Goal: Transaction & Acquisition: Purchase product/service

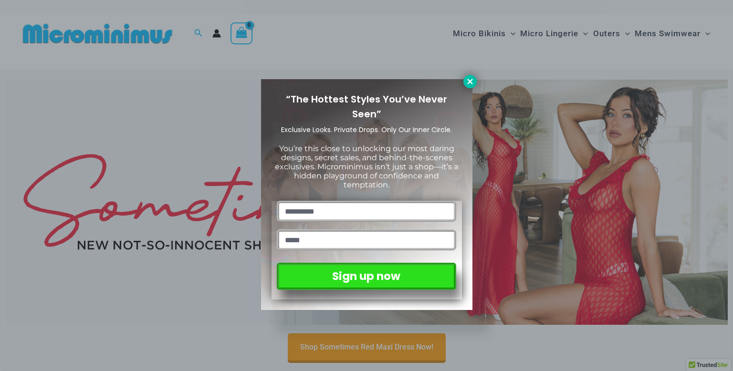
click at [471, 80] on icon at bounding box center [469, 81] width 5 height 5
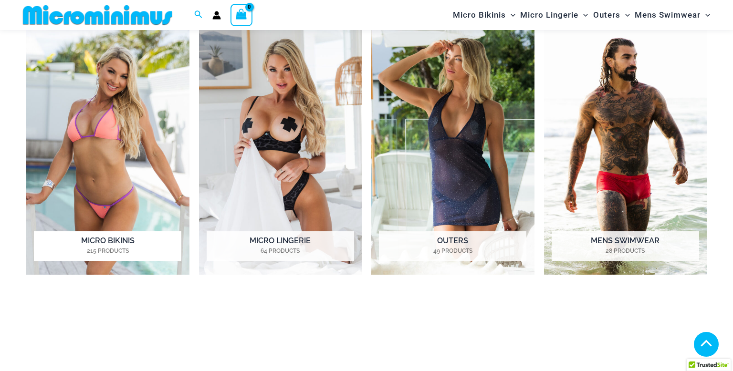
scroll to position [471, 0]
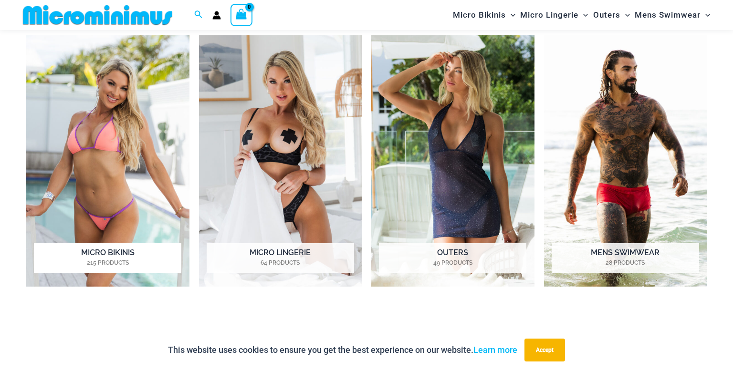
click at [134, 183] on img "Visit product category Micro Bikinis" at bounding box center [107, 161] width 163 height 252
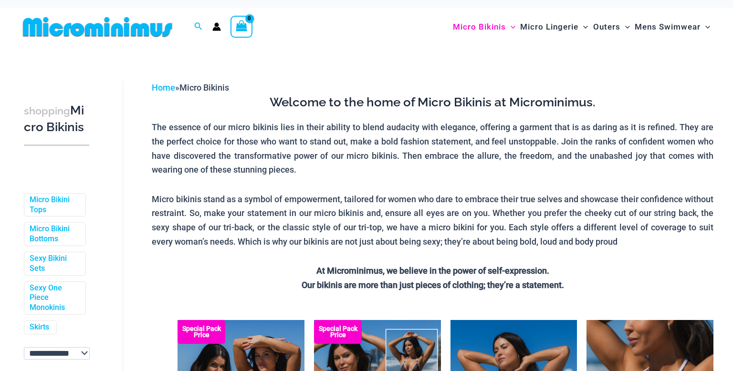
scroll to position [227, 0]
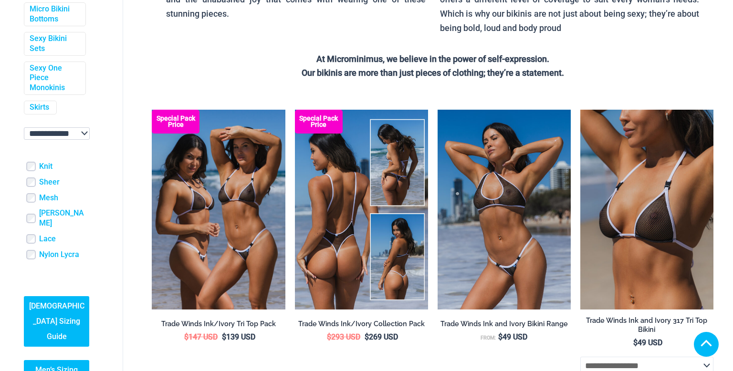
click at [340, 215] on img at bounding box center [361, 210] width 133 height 200
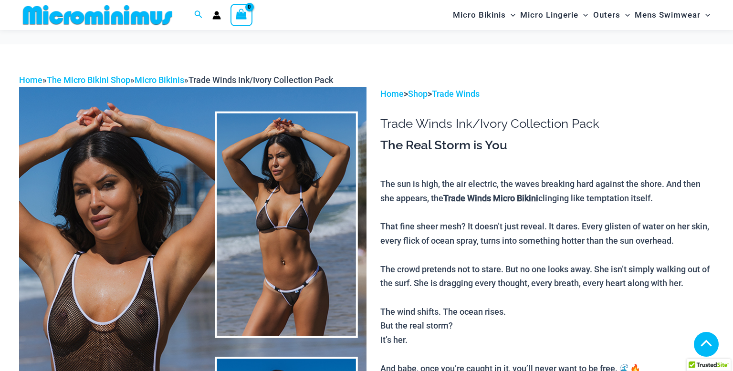
click at [139, 250] on img at bounding box center [192, 347] width 347 height 521
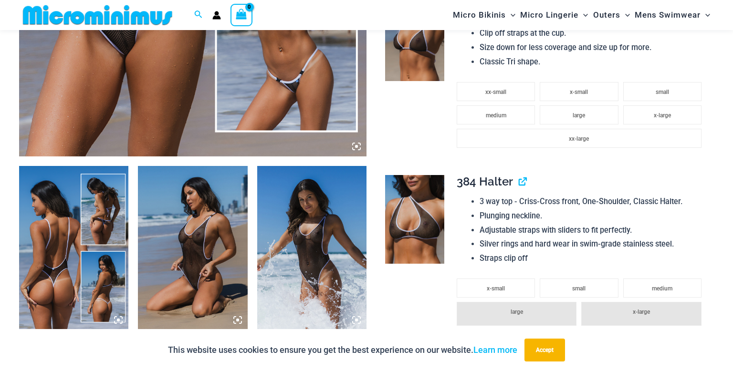
scroll to position [477, 0]
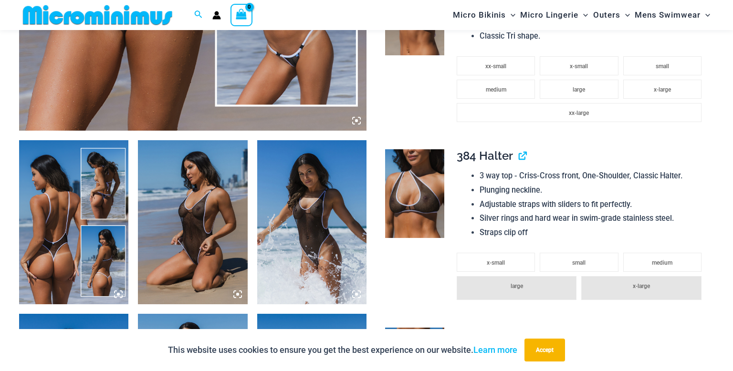
click at [357, 120] on icon at bounding box center [356, 120] width 3 height 3
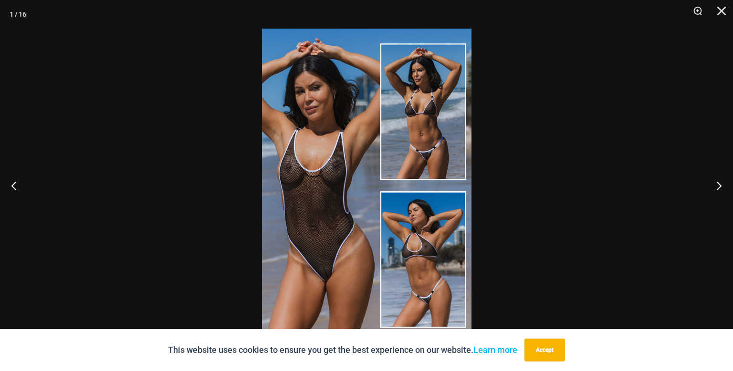
click at [367, 208] on img at bounding box center [367, 186] width 210 height 314
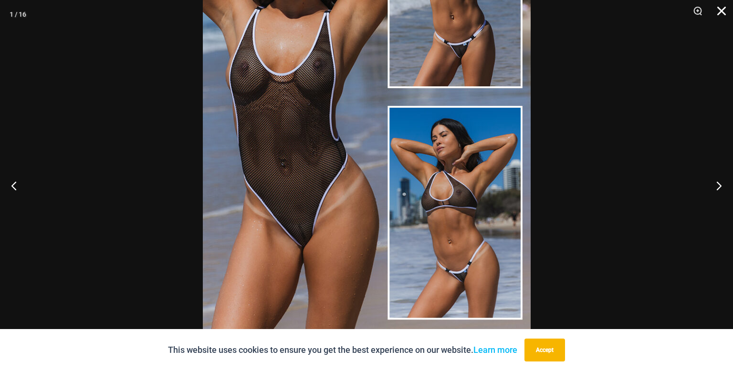
click at [721, 11] on button "Close" at bounding box center [718, 14] width 24 height 29
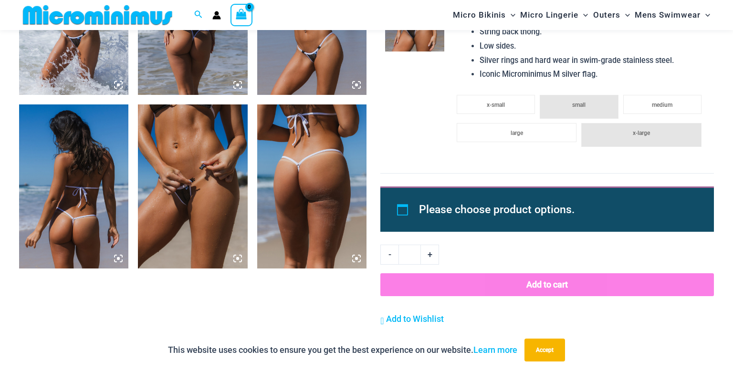
scroll to position [1243, 0]
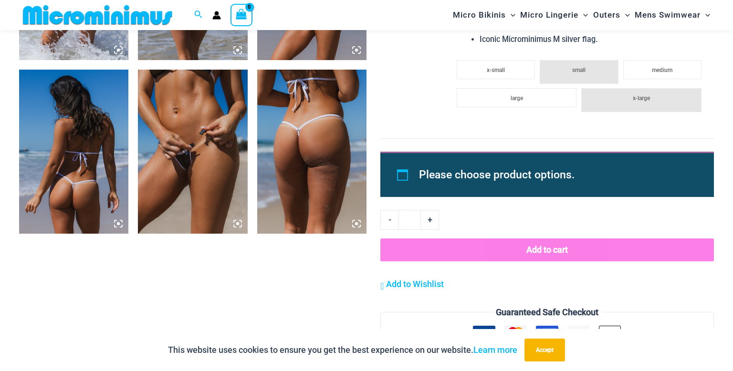
click at [172, 158] on img at bounding box center [192, 152] width 109 height 164
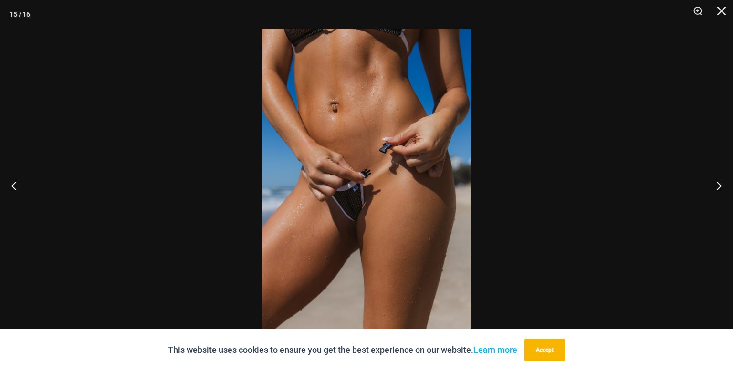
click at [401, 215] on img at bounding box center [367, 186] width 210 height 314
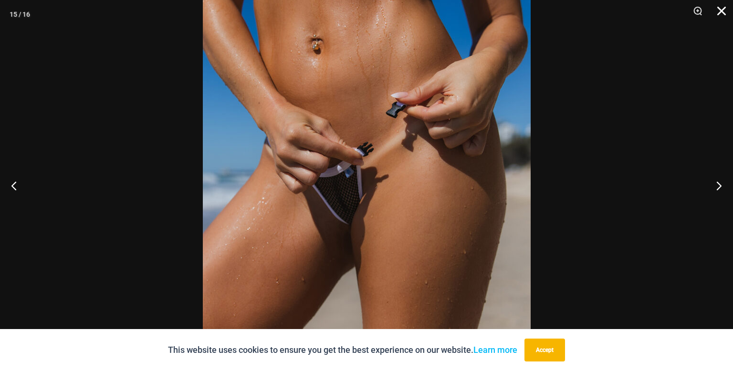
click at [723, 12] on button "Close" at bounding box center [718, 14] width 24 height 29
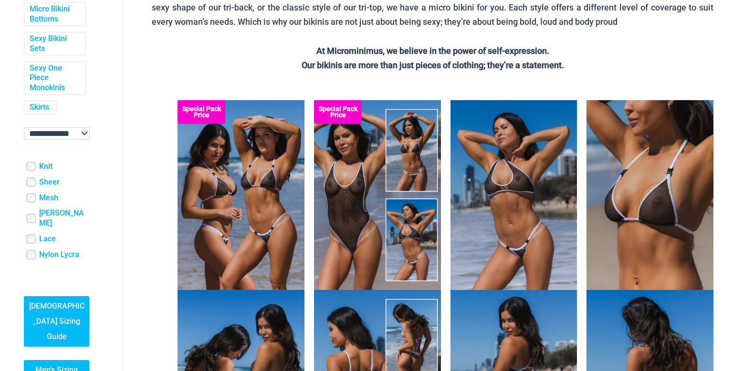
click at [239, 243] on img at bounding box center [241, 195] width 127 height 190
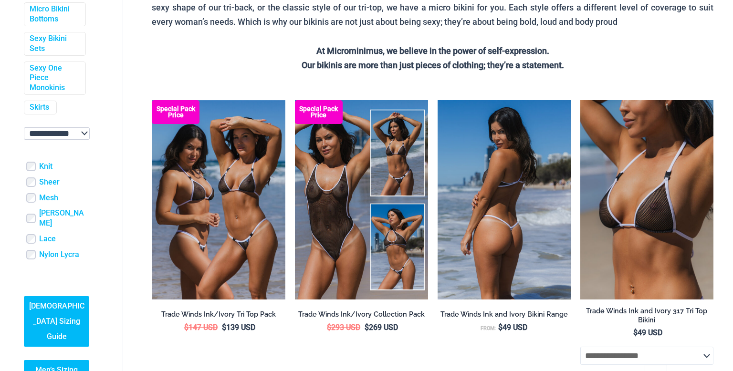
scroll to position [227, 0]
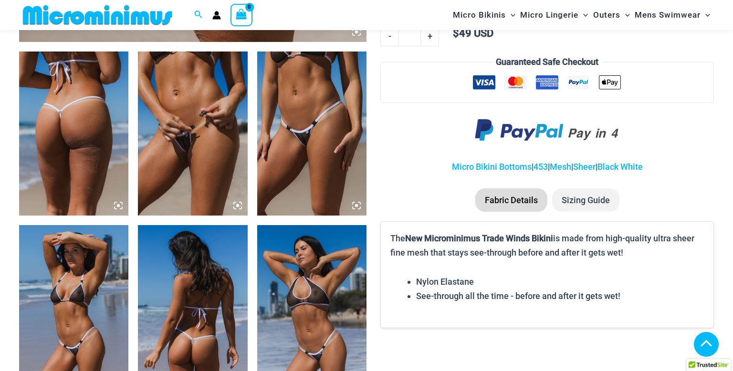
scroll to position [1105, 0]
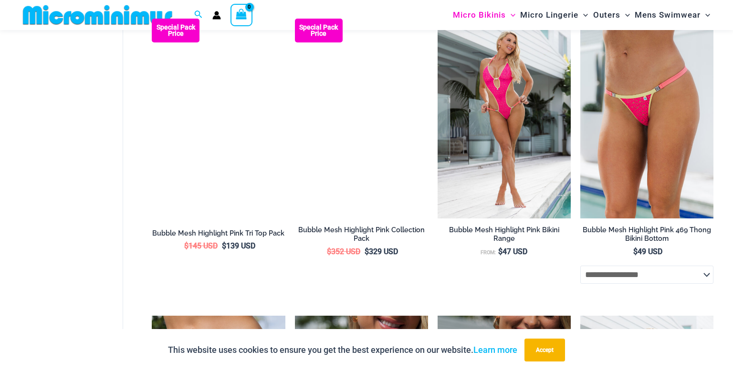
scroll to position [2209, 0]
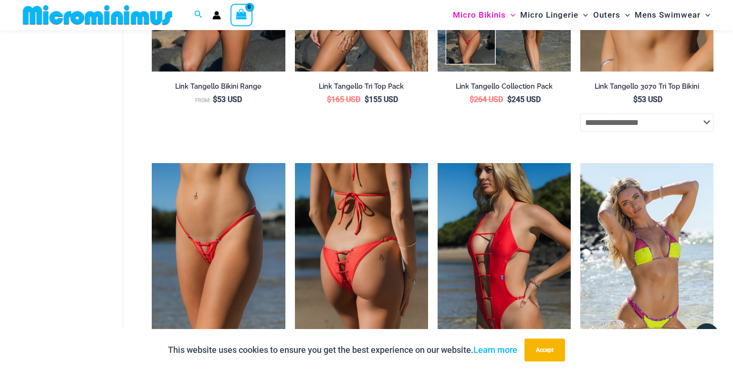
click at [333, 285] on img at bounding box center [361, 263] width 133 height 200
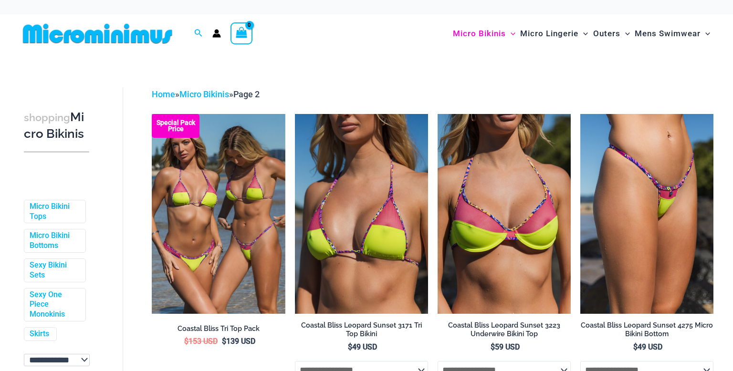
scroll to position [74, 0]
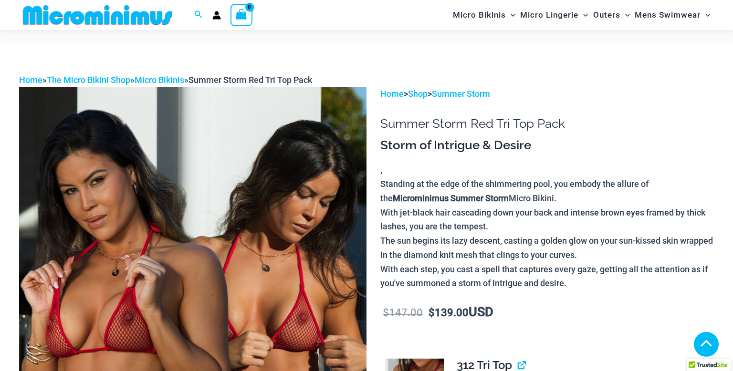
scroll to position [216, 0]
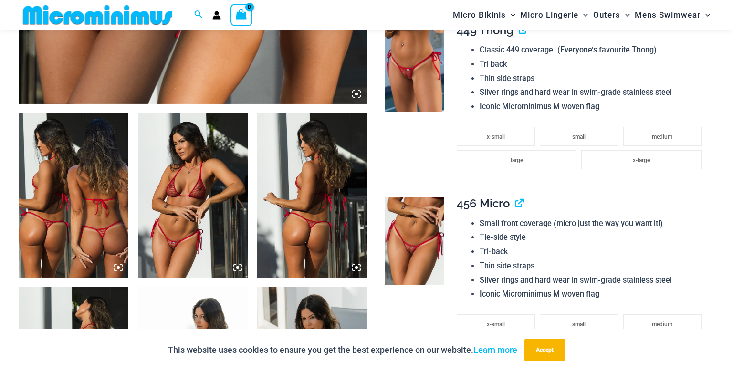
scroll to position [545, 0]
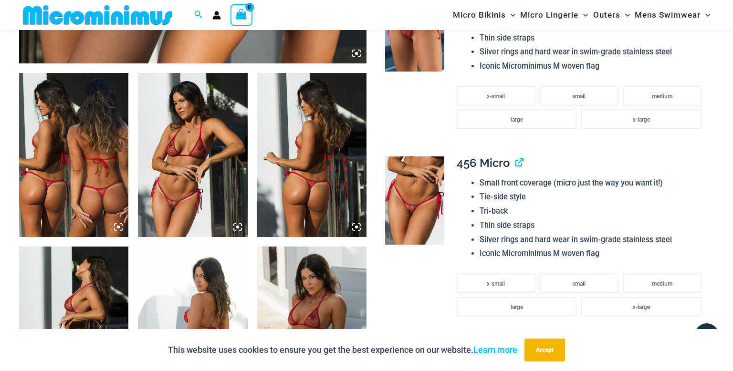
click at [239, 227] on icon at bounding box center [237, 227] width 9 height 9
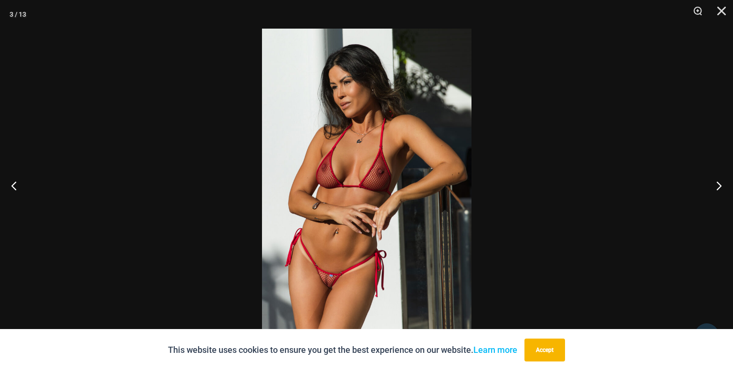
click at [308, 243] on img at bounding box center [367, 186] width 210 height 314
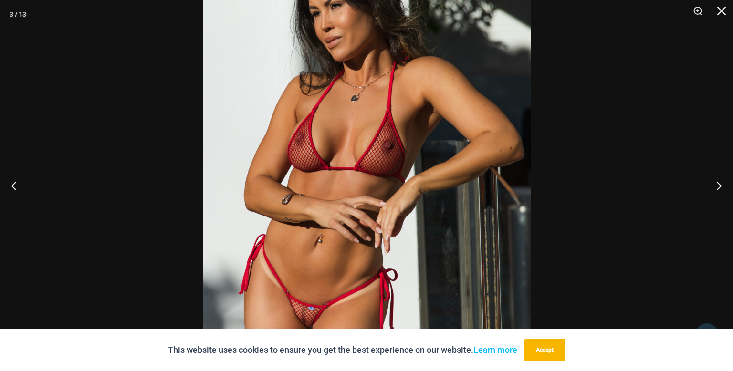
click at [310, 244] on img at bounding box center [367, 168] width 328 height 492
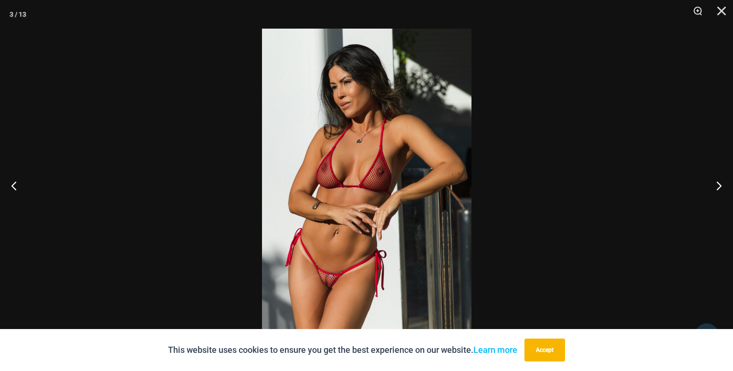
click at [310, 243] on img at bounding box center [367, 186] width 210 height 314
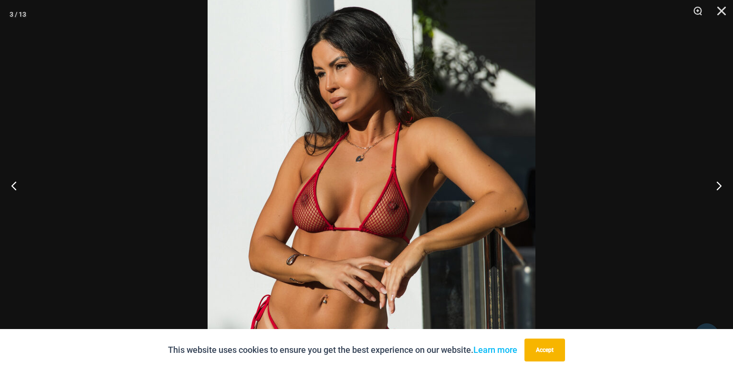
click at [335, 185] on img at bounding box center [372, 228] width 328 height 492
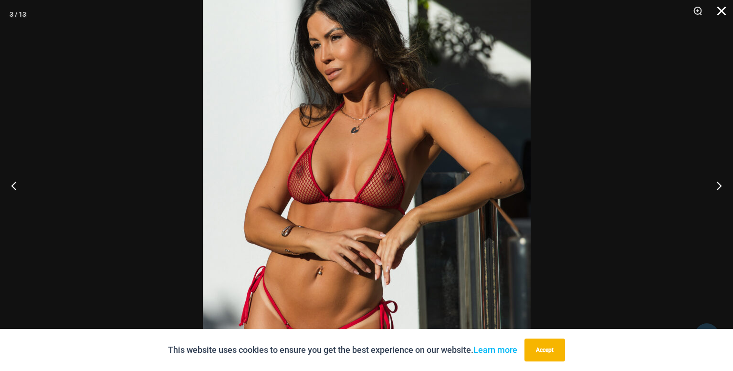
click at [724, 8] on button "Close" at bounding box center [718, 14] width 24 height 29
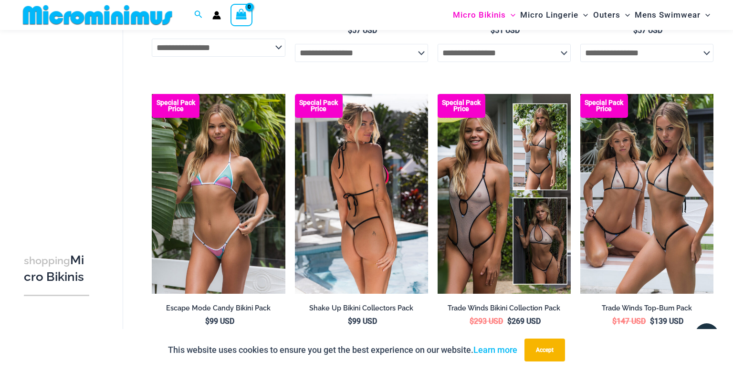
scroll to position [2146, 0]
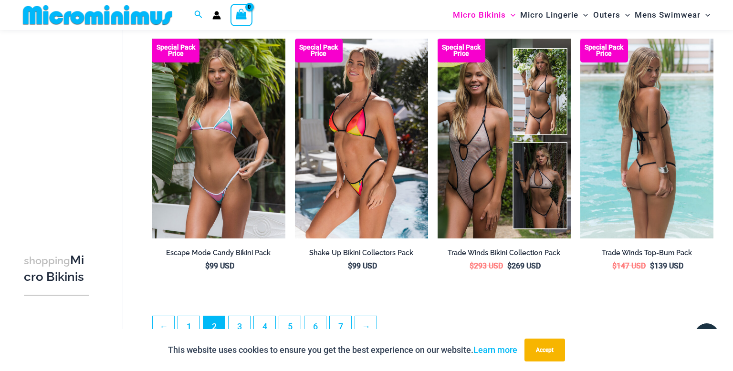
click at [614, 173] on img at bounding box center [646, 139] width 133 height 200
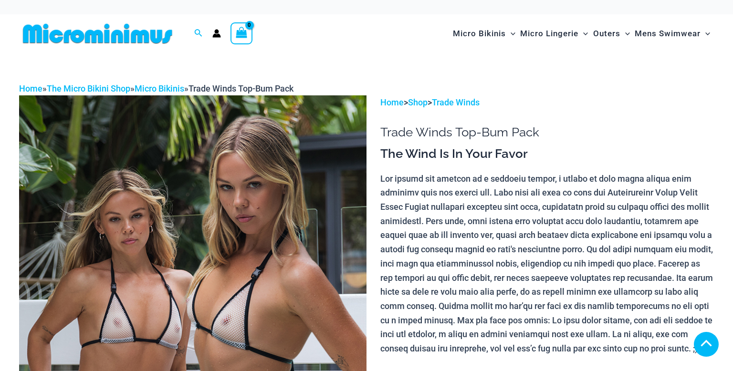
scroll to position [220, 0]
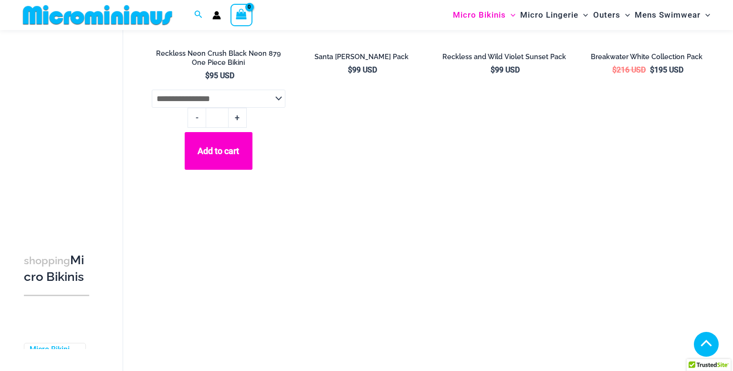
scroll to position [2417, 0]
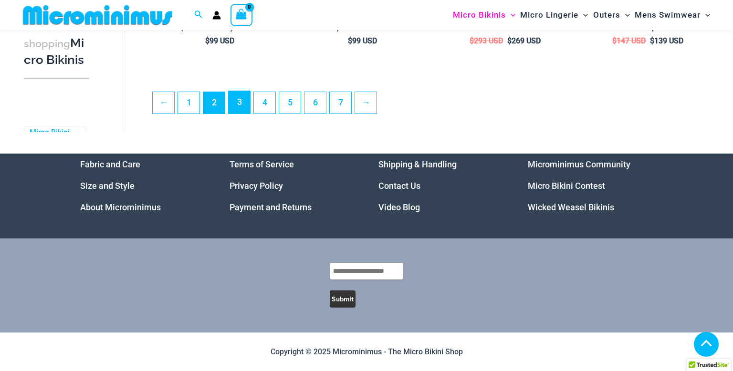
click at [244, 100] on link "3" at bounding box center [239, 102] width 21 height 22
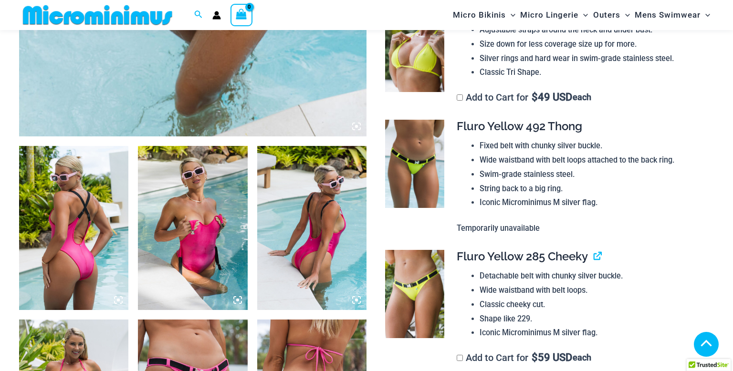
scroll to position [781, 0]
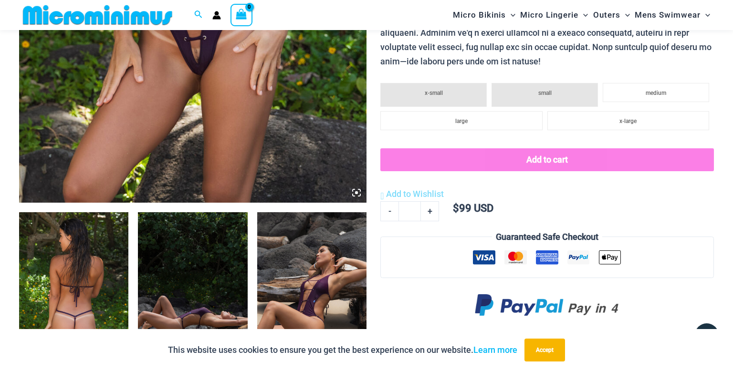
scroll to position [404, 0]
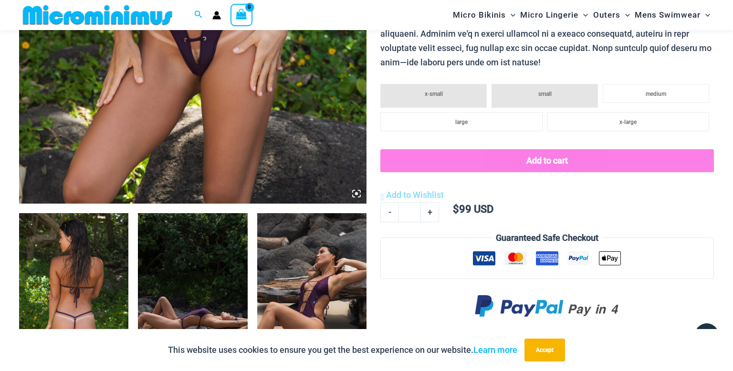
click at [355, 193] on icon at bounding box center [356, 193] width 9 height 9
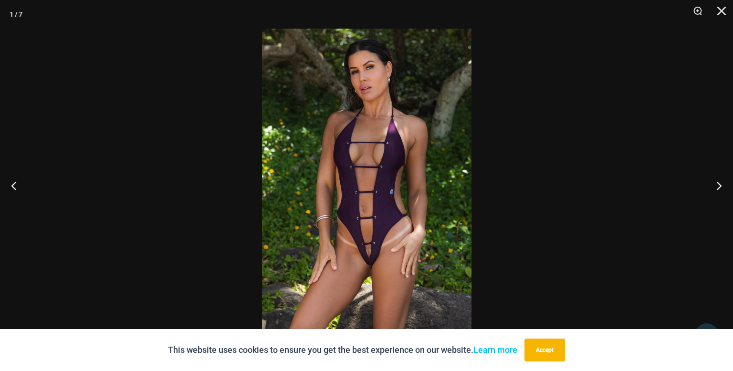
click at [343, 204] on img at bounding box center [367, 186] width 210 height 314
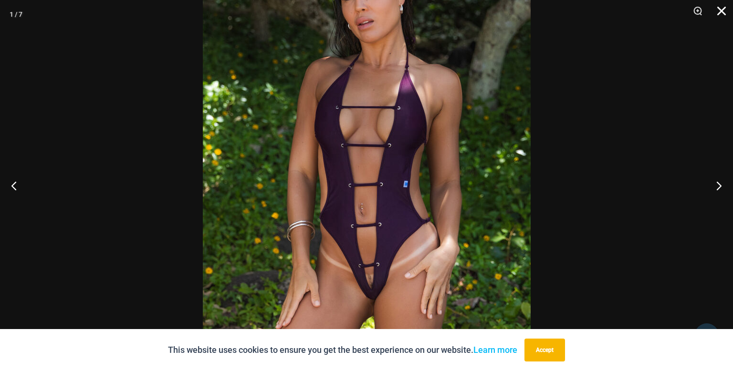
click at [720, 9] on button "Close" at bounding box center [718, 14] width 24 height 29
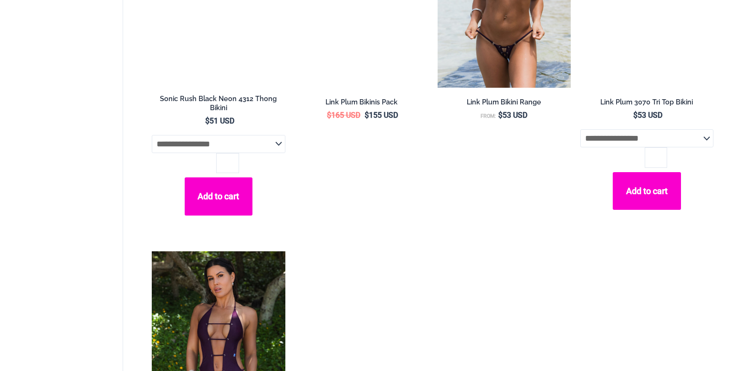
scroll to position [928, 0]
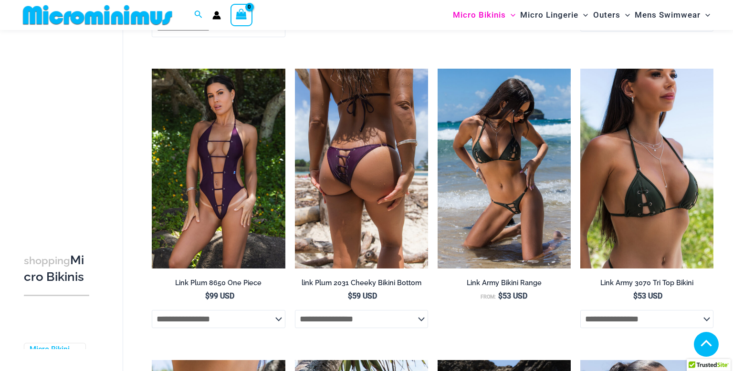
click at [329, 138] on img at bounding box center [361, 169] width 133 height 200
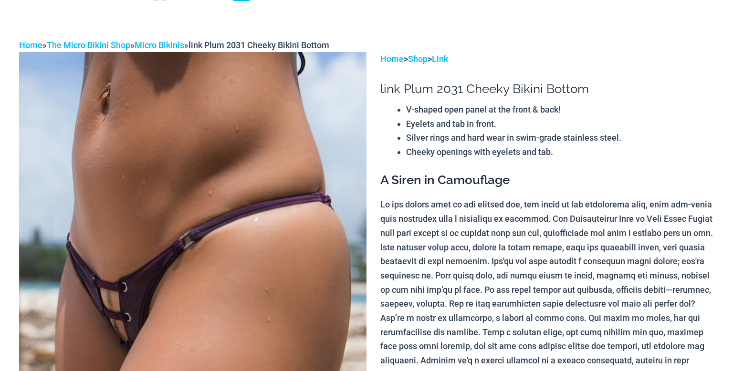
click at [142, 259] on img at bounding box center [192, 312] width 347 height 521
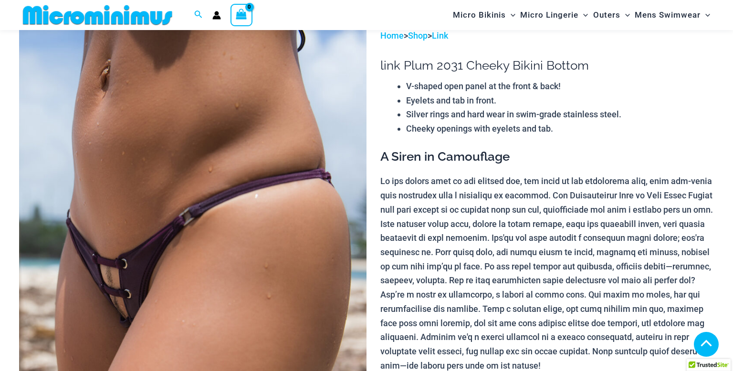
scroll to position [400, 0]
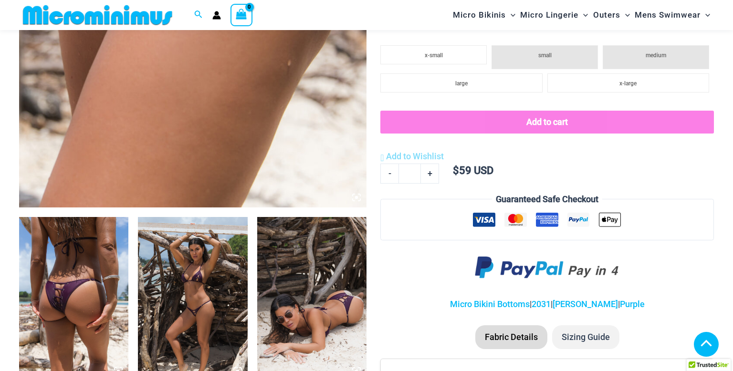
click at [357, 202] on icon at bounding box center [356, 197] width 9 height 9
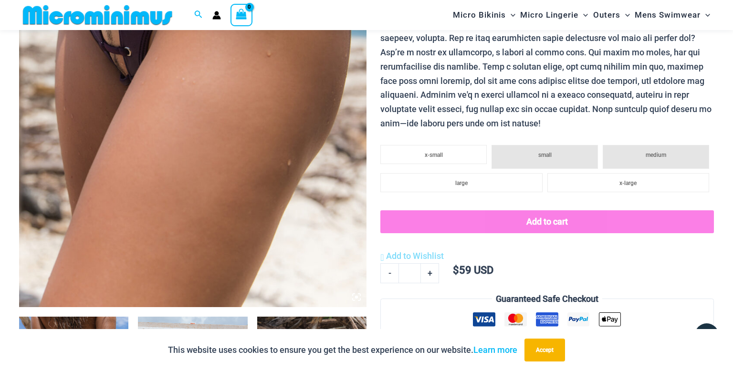
scroll to position [302, 0]
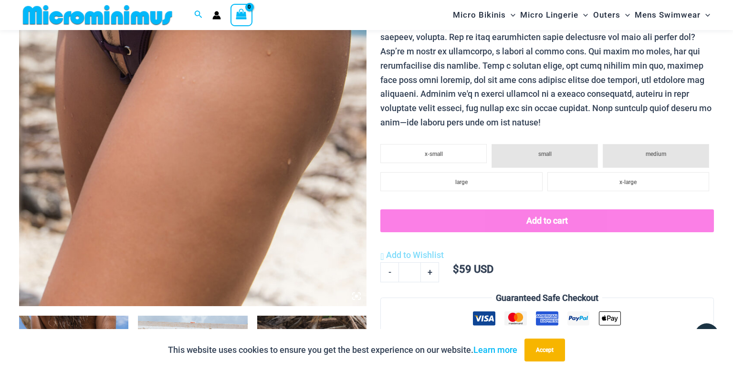
click at [358, 298] on icon at bounding box center [356, 296] width 9 height 9
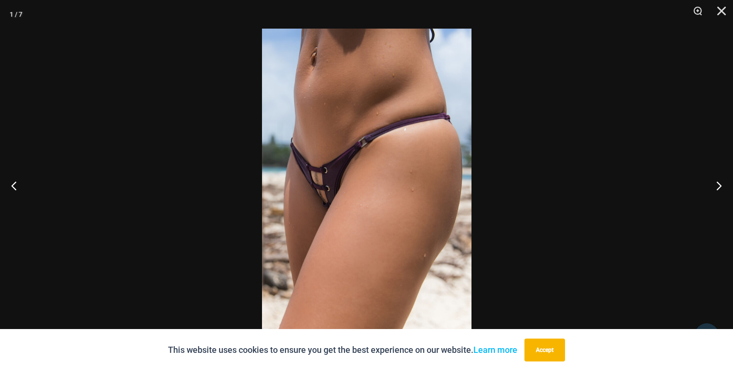
click at [356, 297] on img at bounding box center [367, 186] width 210 height 314
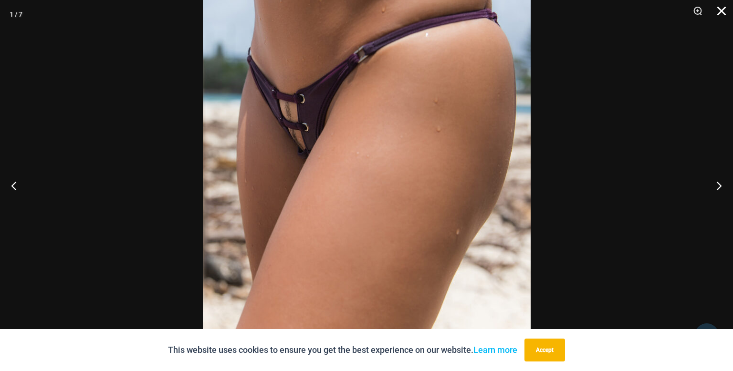
click at [722, 10] on button "Close" at bounding box center [718, 14] width 24 height 29
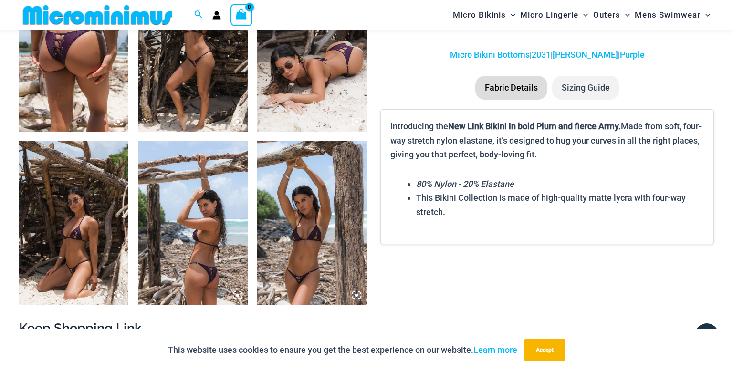
scroll to position [742, 0]
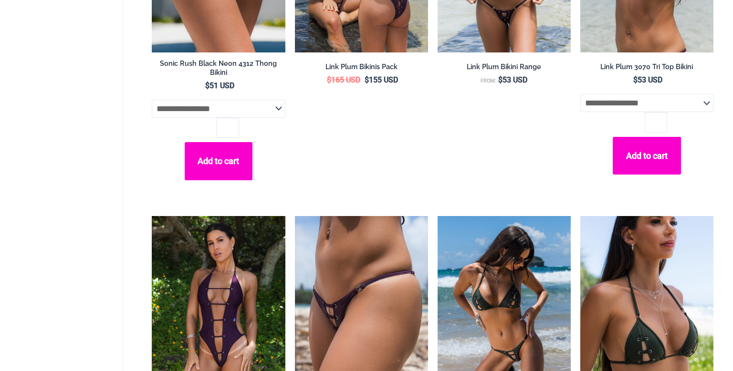
scroll to position [964, 0]
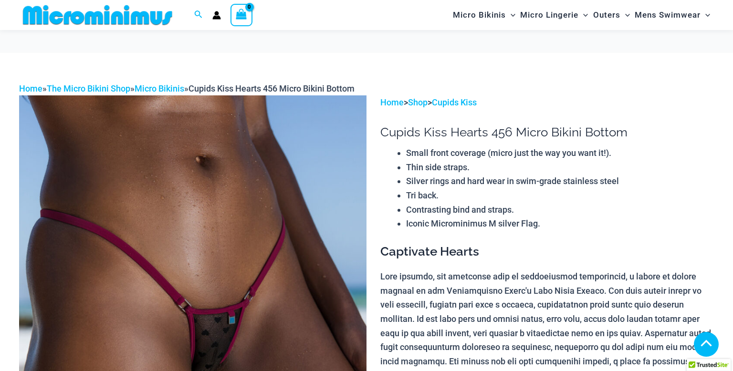
click at [217, 255] on img at bounding box center [192, 355] width 347 height 521
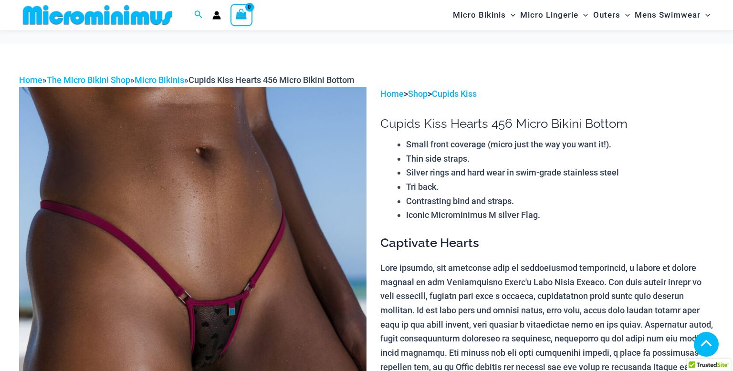
scroll to position [477, 0]
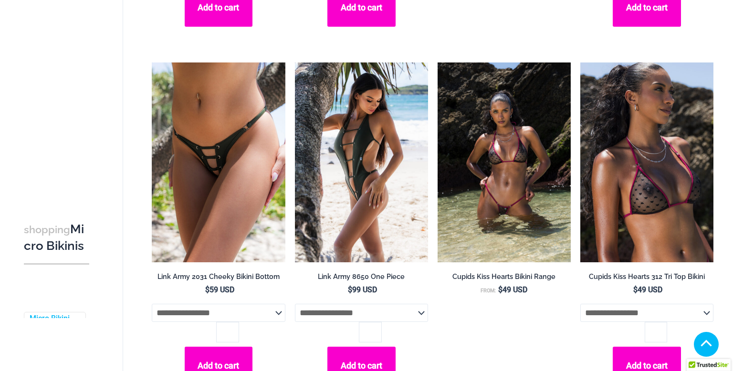
scroll to position [1647, 0]
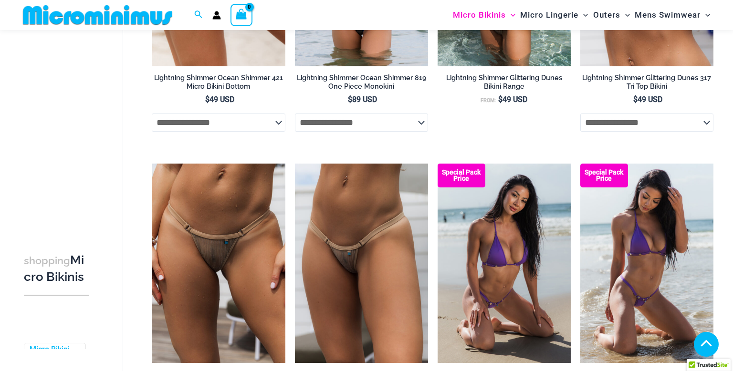
scroll to position [1735, 0]
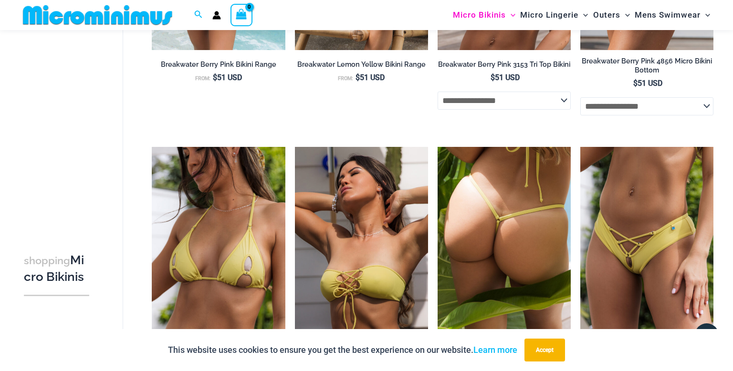
click at [470, 279] on img at bounding box center [504, 247] width 133 height 200
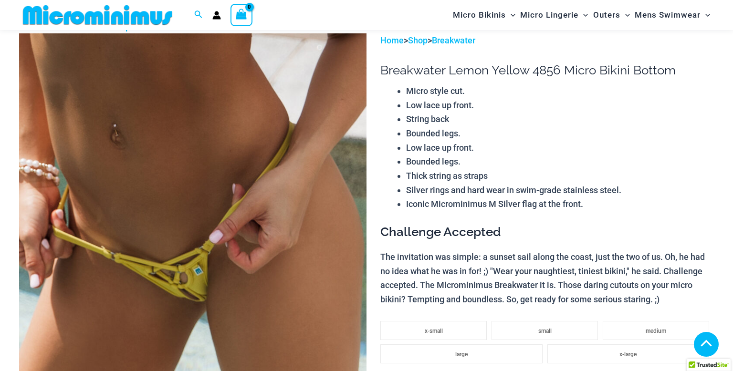
scroll to position [393, 0]
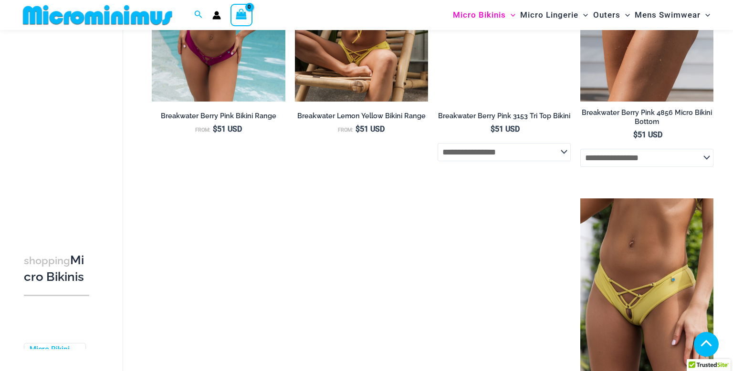
scroll to position [1409, 0]
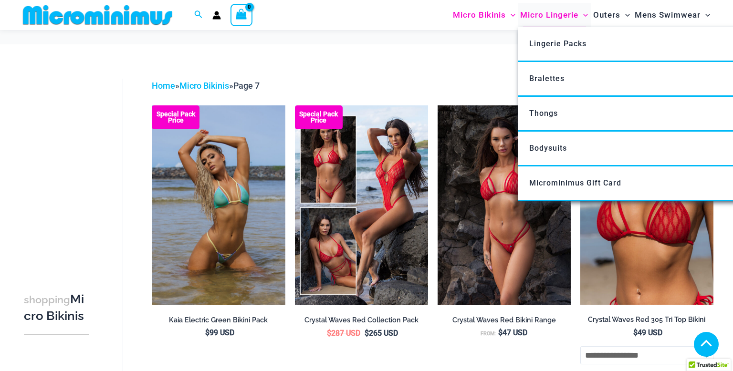
click at [561, 19] on span "Micro Lingerie" at bounding box center [549, 15] width 58 height 24
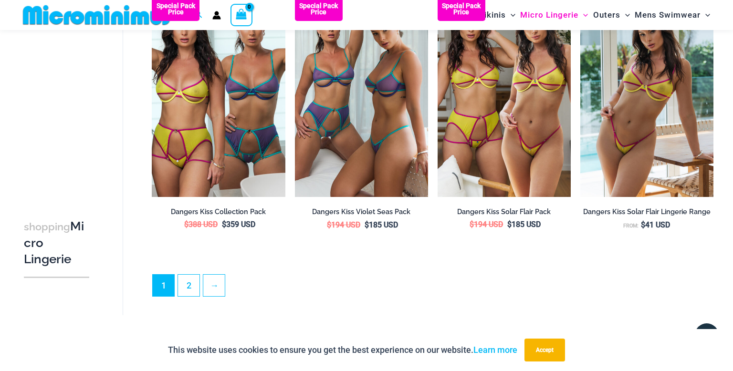
scroll to position [2327, 0]
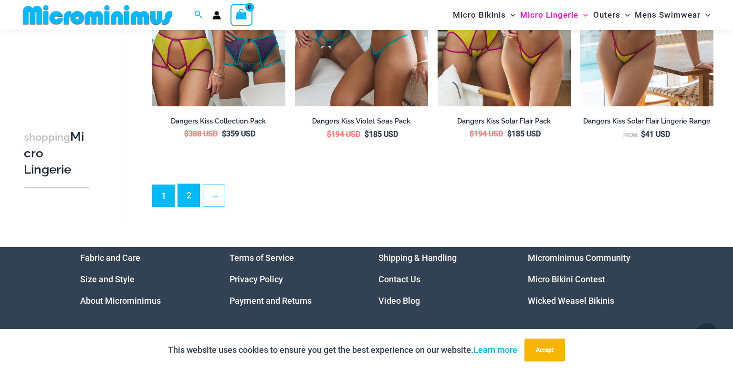
click at [184, 196] on link "2" at bounding box center [188, 195] width 21 height 22
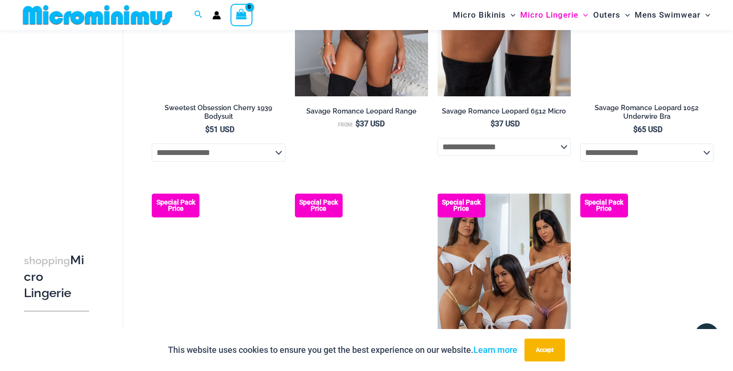
scroll to position [1975, 0]
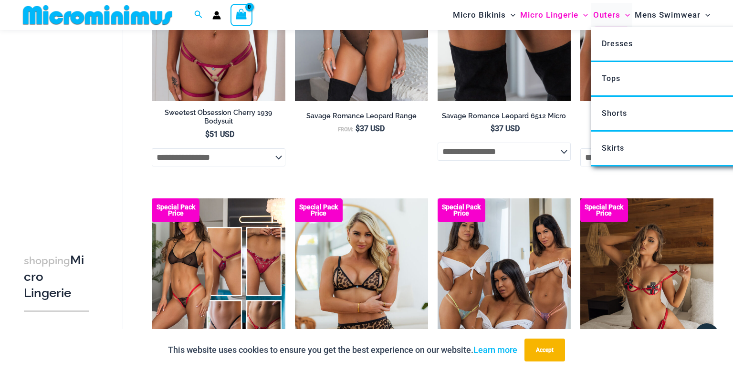
click at [604, 21] on span "Outers" at bounding box center [606, 15] width 27 height 24
